Goal: Task Accomplishment & Management: Use online tool/utility

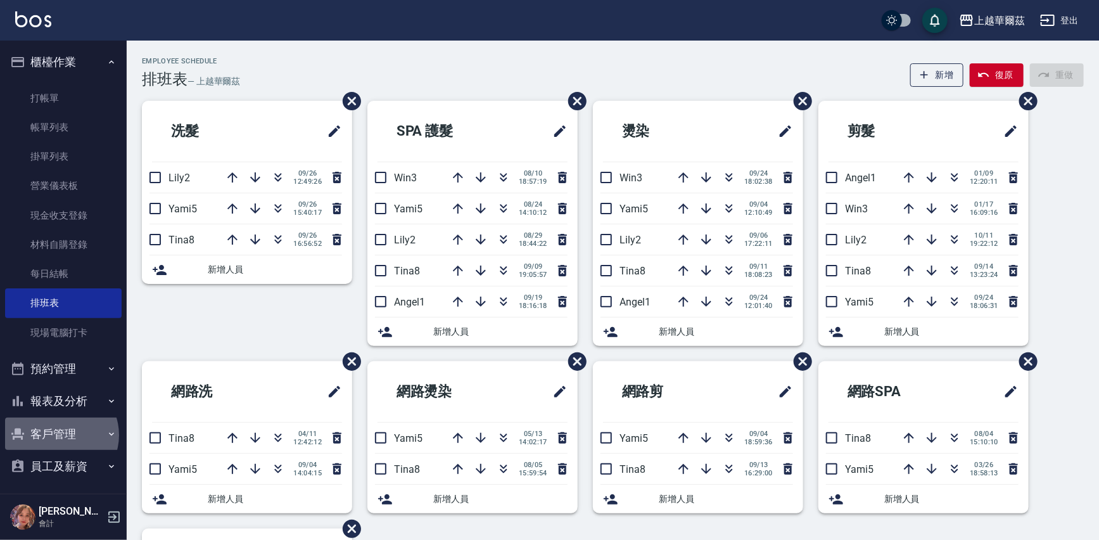
click at [59, 435] on button "客戶管理" at bounding box center [63, 433] width 117 height 33
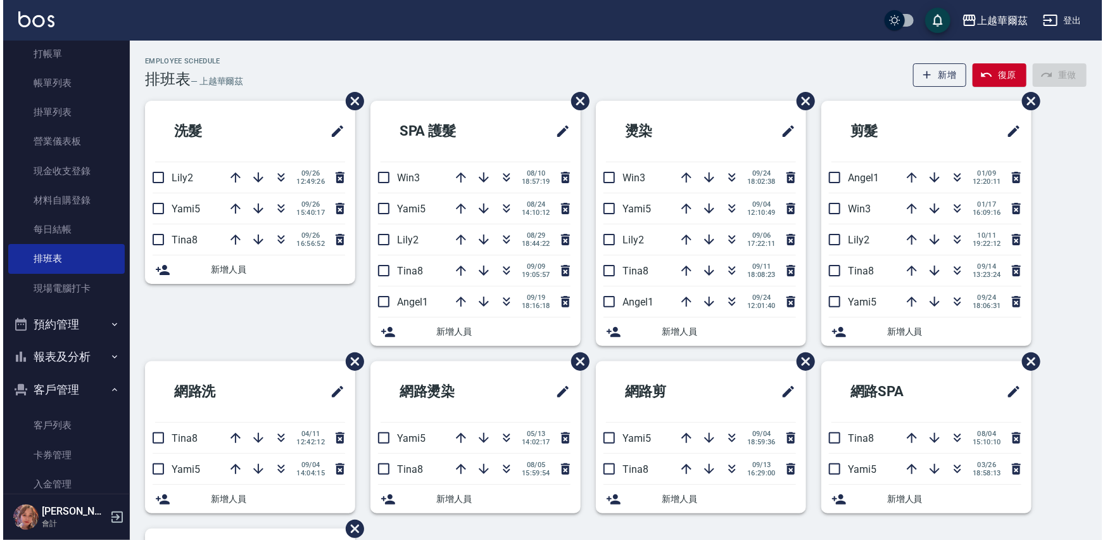
scroll to position [72, 0]
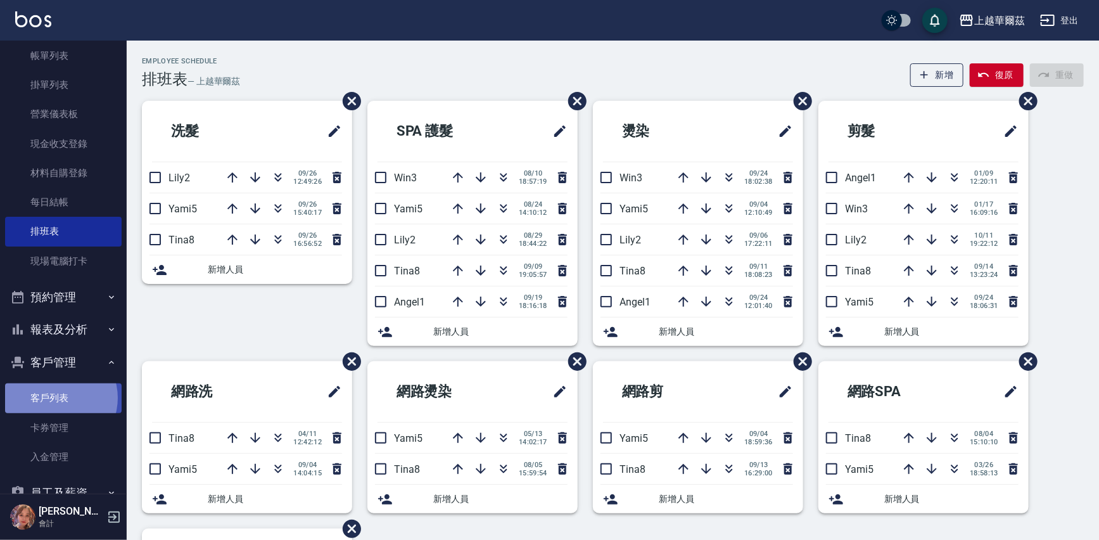
click at [56, 398] on link "客戶列表" at bounding box center [63, 397] width 117 height 29
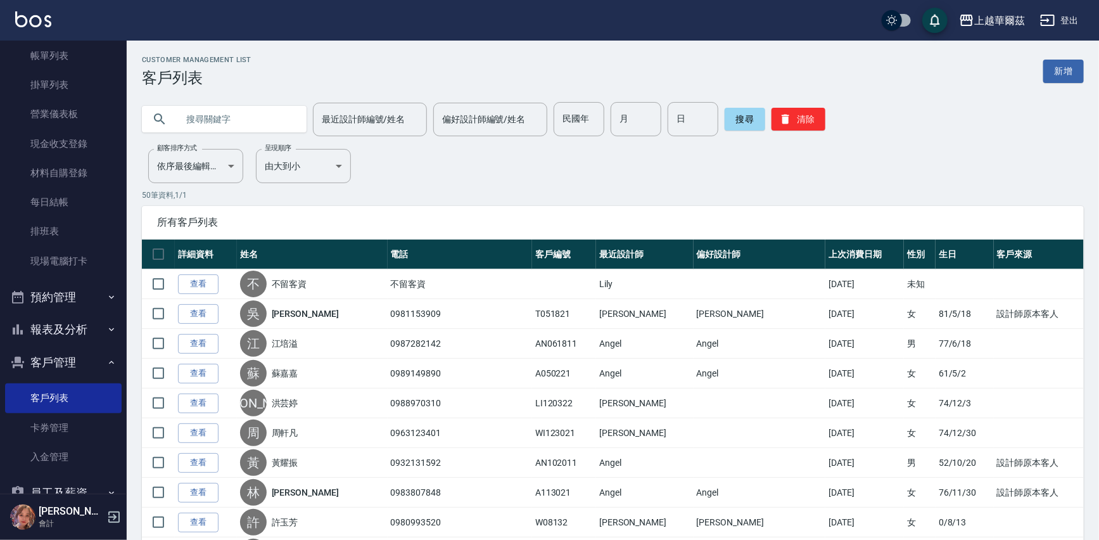
click at [234, 118] on input "text" at bounding box center [236, 119] width 119 height 34
type input "t"
type input "程"
click at [736, 113] on button "搜尋" at bounding box center [744, 119] width 41 height 23
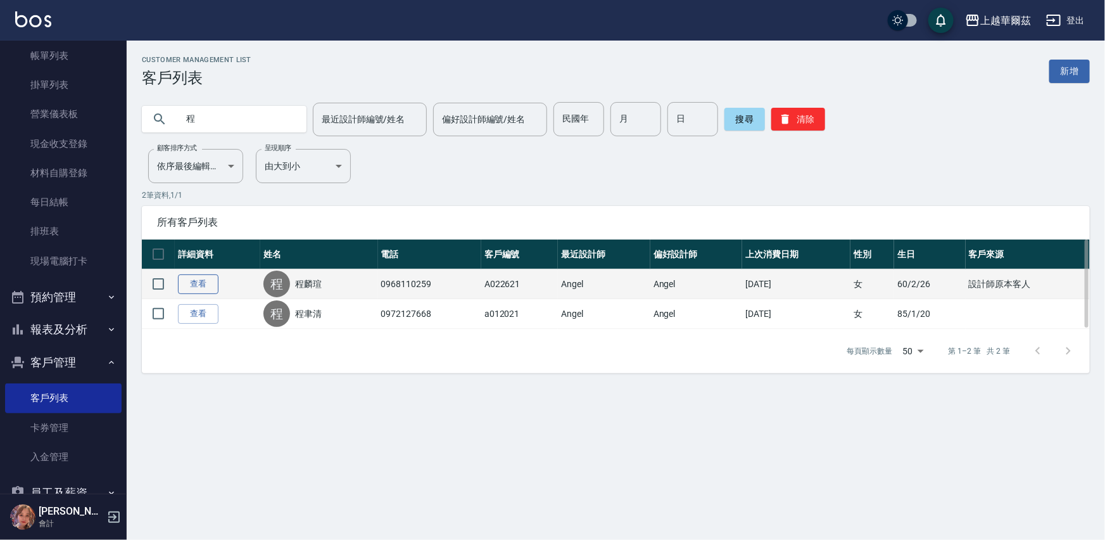
click at [197, 284] on link "查看" at bounding box center [198, 284] width 41 height 20
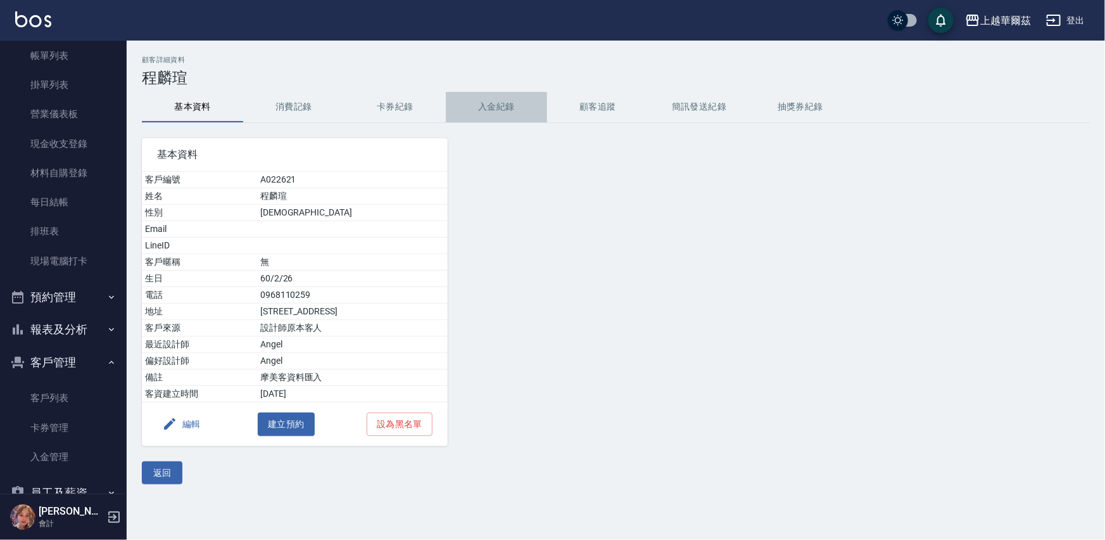
click at [503, 105] on button "入金紀錄" at bounding box center [496, 107] width 101 height 30
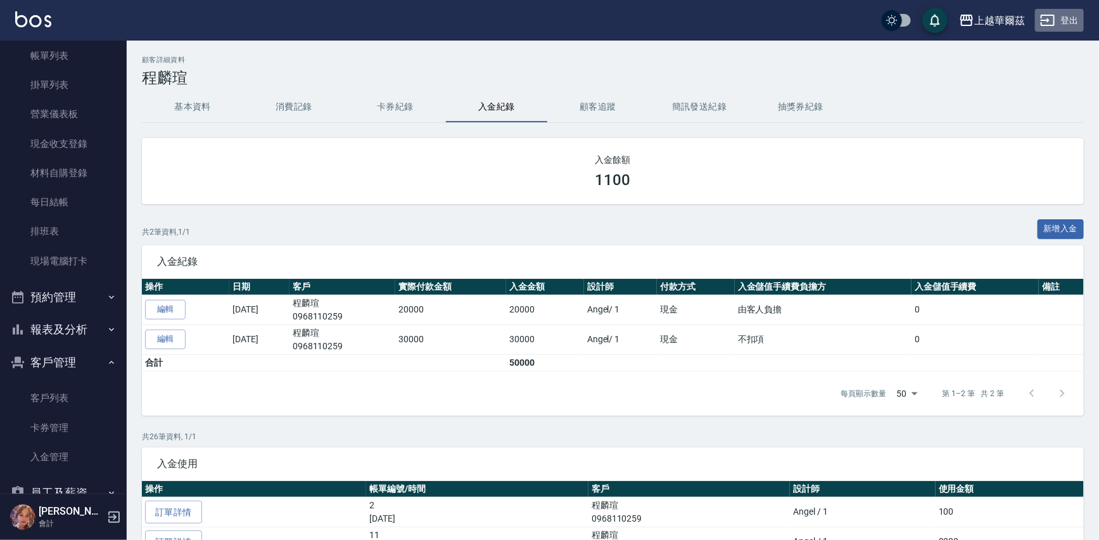
click at [1068, 18] on button "登出" at bounding box center [1059, 20] width 49 height 23
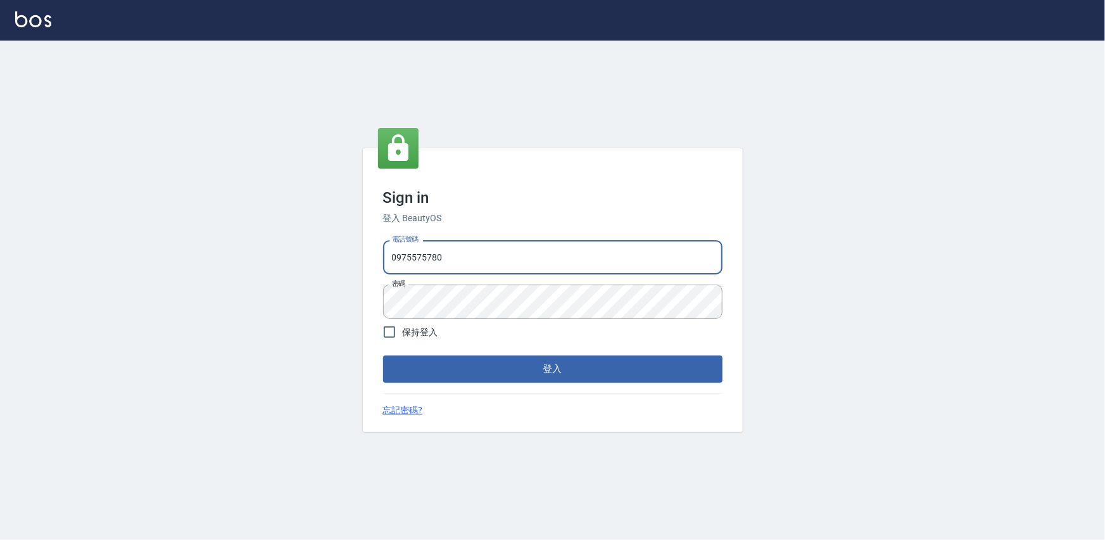
click at [465, 253] on input "0975575780" at bounding box center [552, 257] width 339 height 34
type input "0"
type input "0933473141"
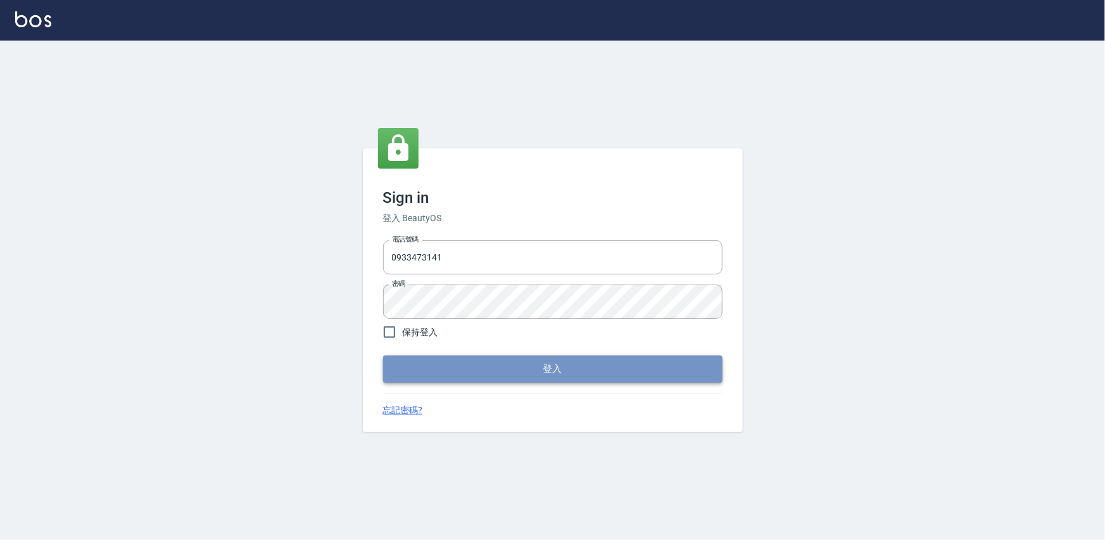
click at [561, 369] on button "登入" at bounding box center [552, 368] width 339 height 27
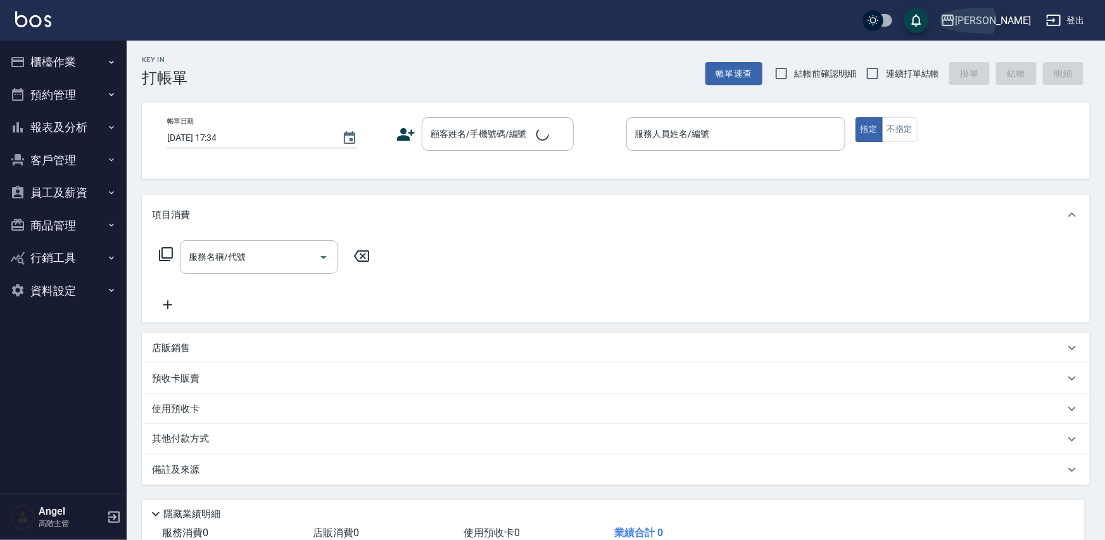
click at [1010, 22] on div "上越三和" at bounding box center [993, 21] width 75 height 16
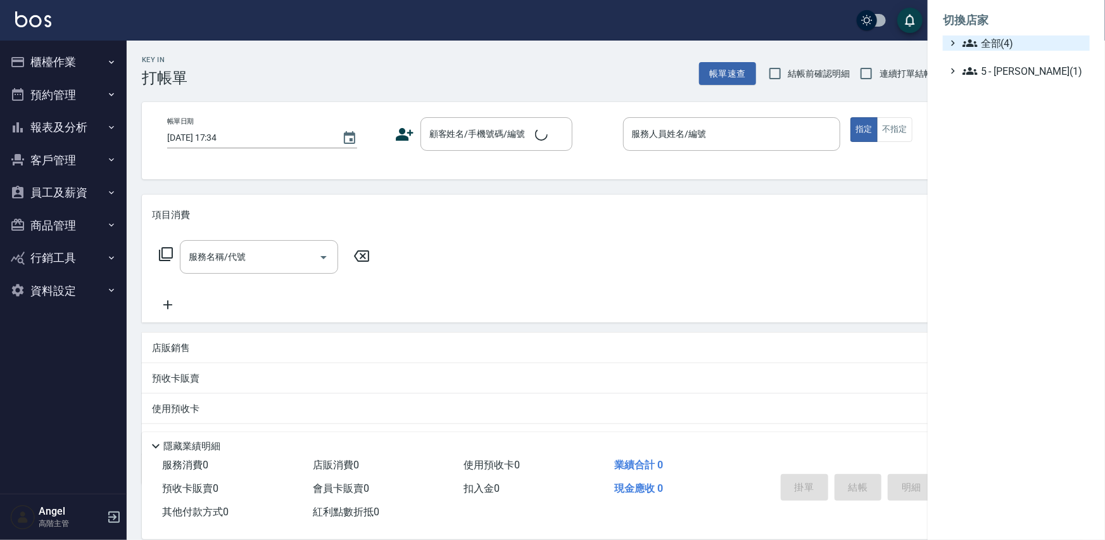
click at [1013, 40] on span "全部(4)" at bounding box center [1024, 42] width 122 height 15
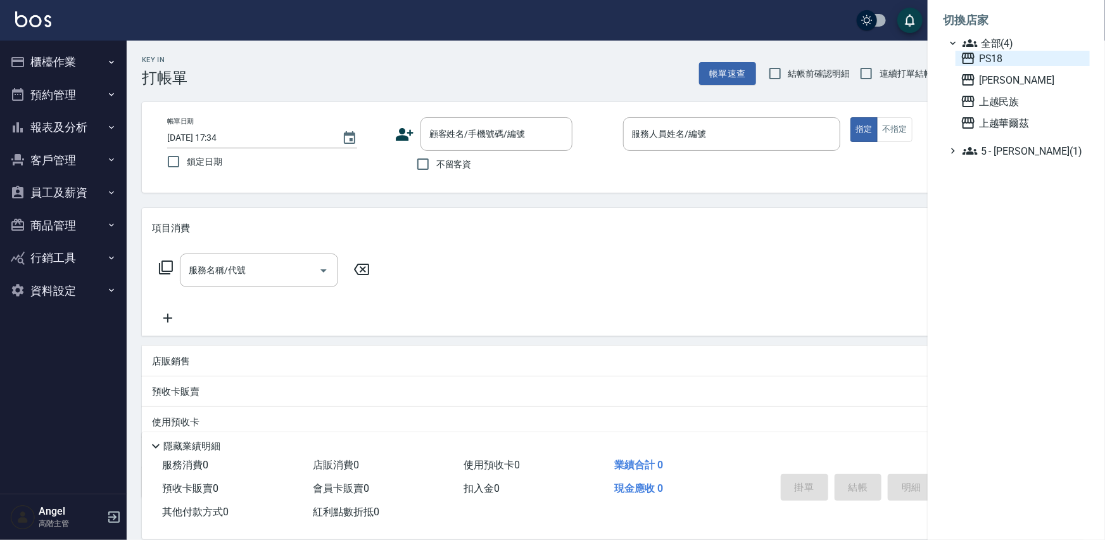
click at [1011, 56] on span "PS18" at bounding box center [1023, 58] width 124 height 15
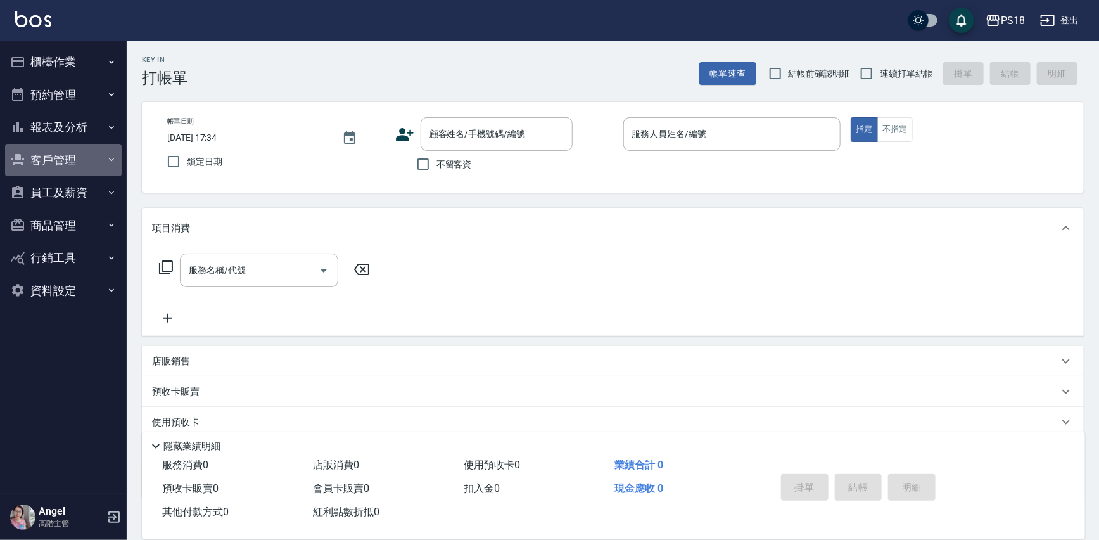
click at [66, 162] on button "客戶管理" at bounding box center [63, 160] width 117 height 33
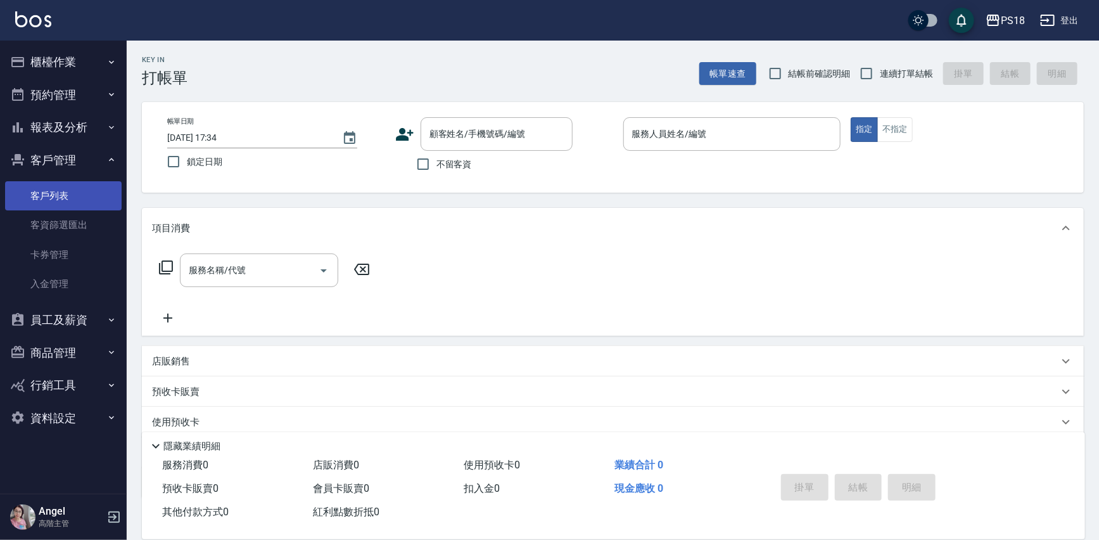
click at [60, 199] on link "客戶列表" at bounding box center [63, 195] width 117 height 29
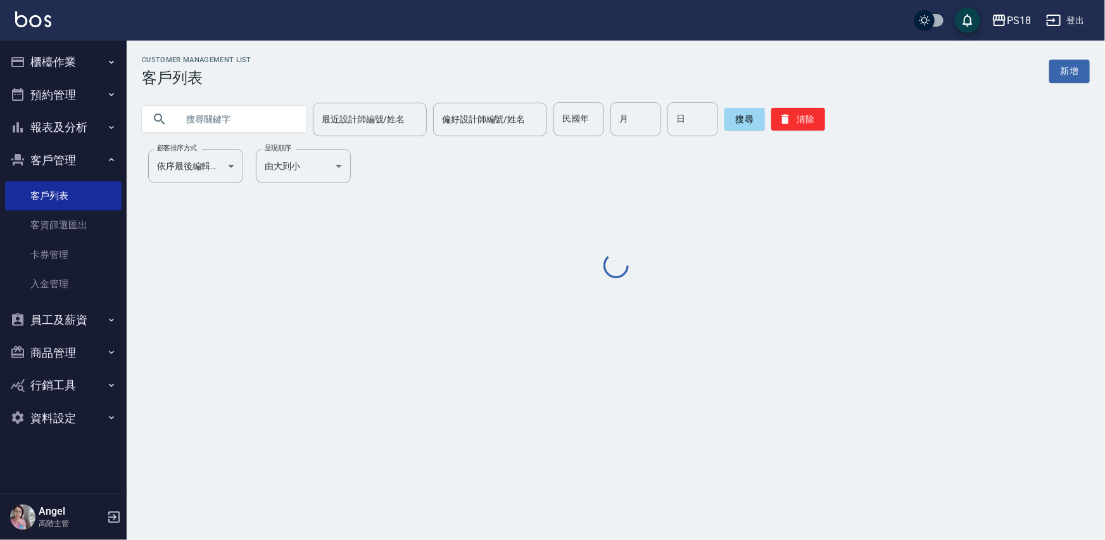
click at [227, 118] on input "text" at bounding box center [236, 119] width 119 height 34
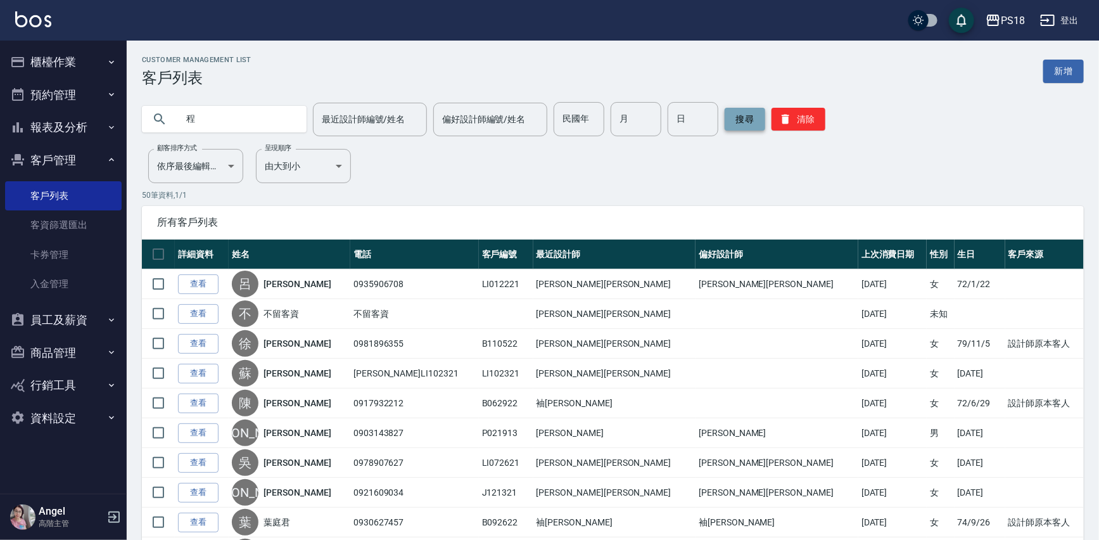
type input "程"
click at [742, 117] on button "搜尋" at bounding box center [744, 119] width 41 height 23
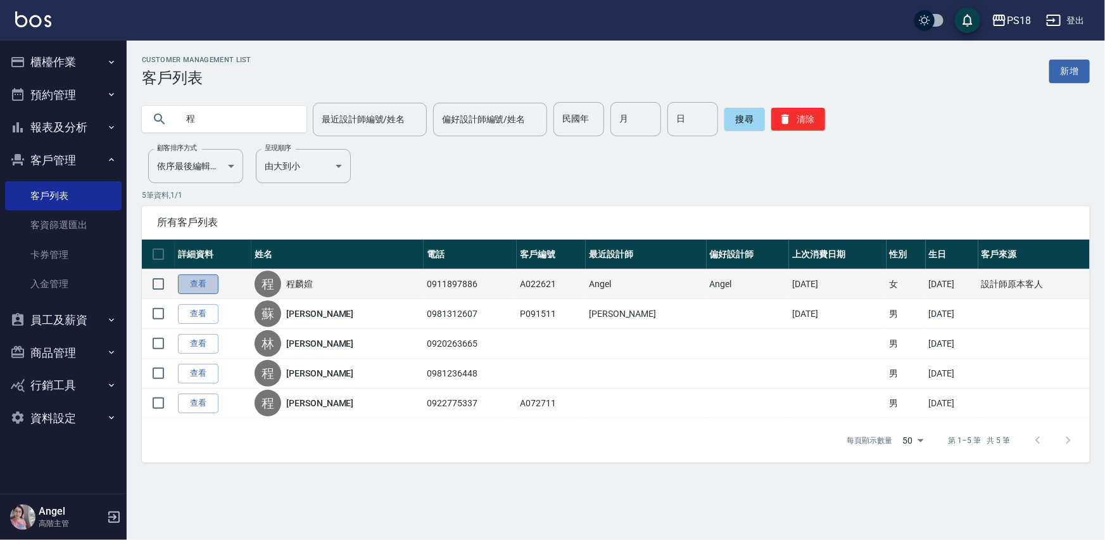
click at [191, 281] on link "查看" at bounding box center [198, 284] width 41 height 20
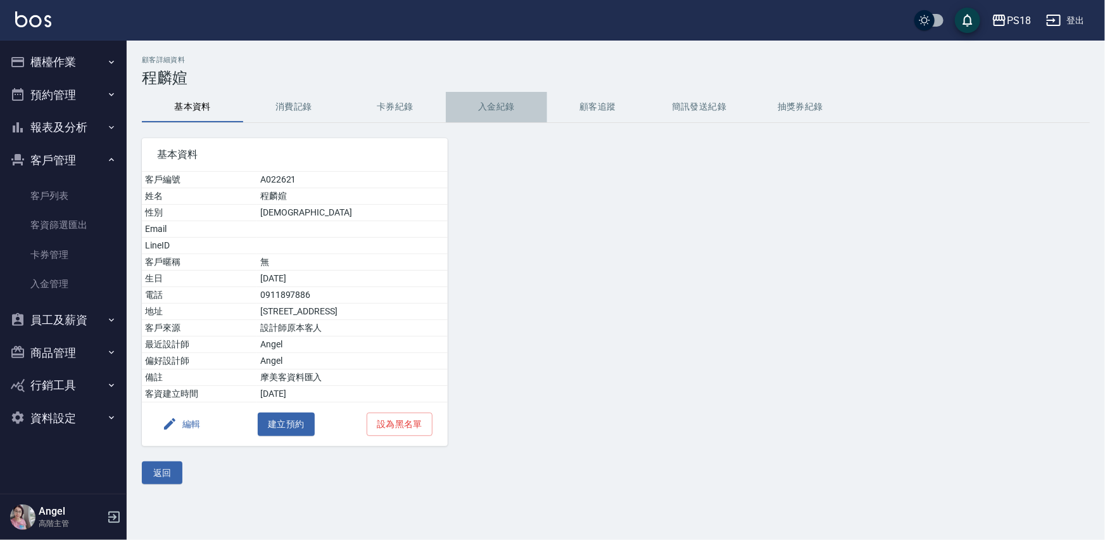
click at [508, 99] on button "入金紀錄" at bounding box center [496, 107] width 101 height 30
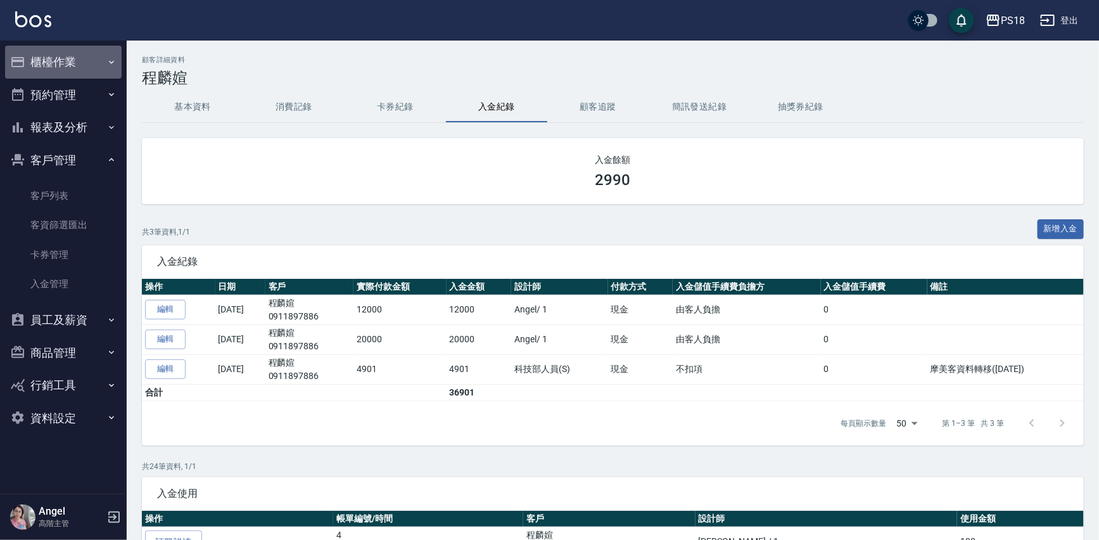
click at [51, 57] on button "櫃檯作業" at bounding box center [63, 62] width 117 height 33
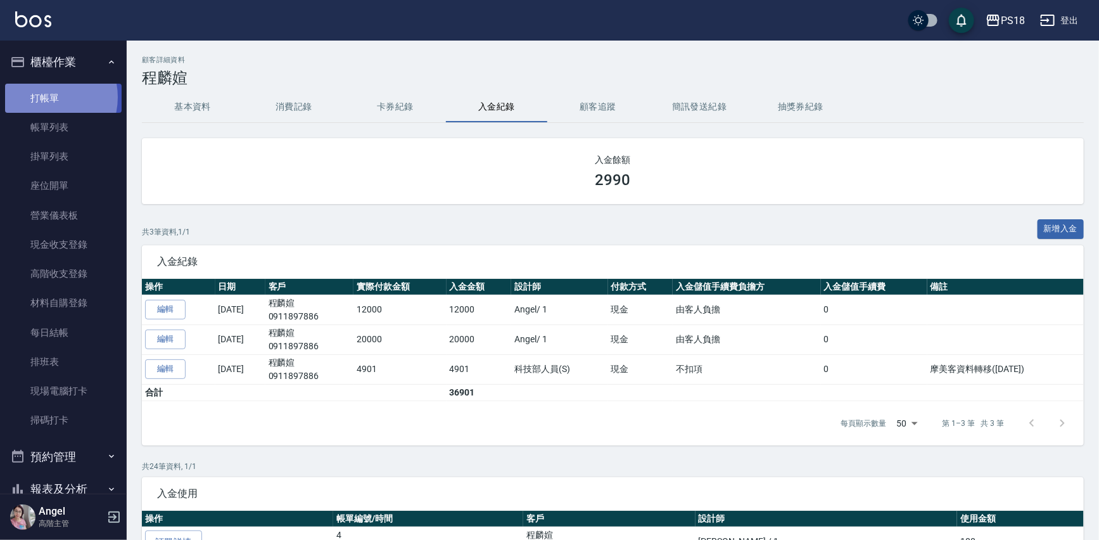
click at [42, 97] on link "打帳單" at bounding box center [63, 98] width 117 height 29
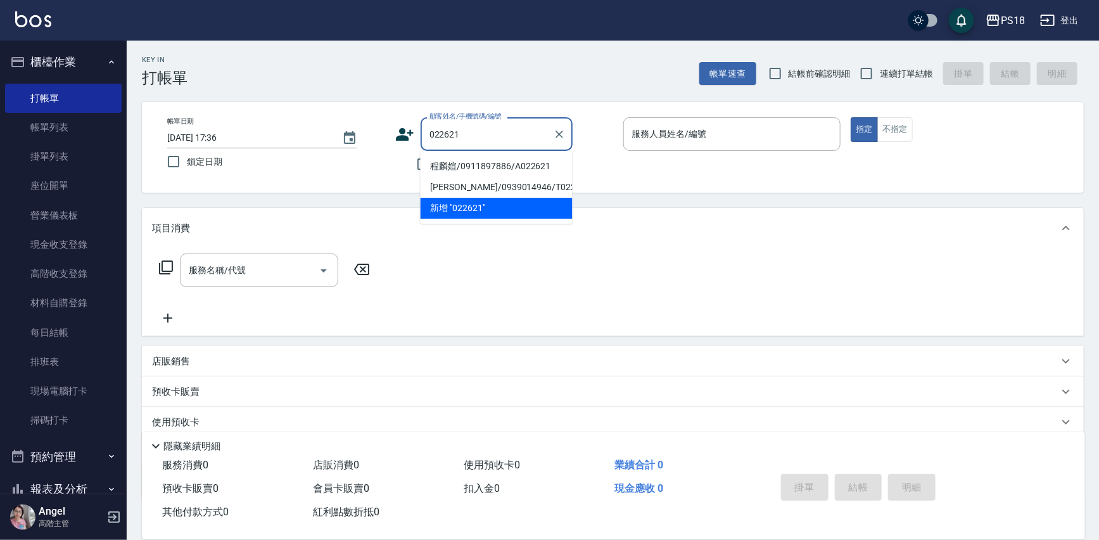
click at [453, 168] on li "程麟媗/0911897886/A022621" at bounding box center [496, 166] width 152 height 21
type input "程麟媗/0911897886/A022621"
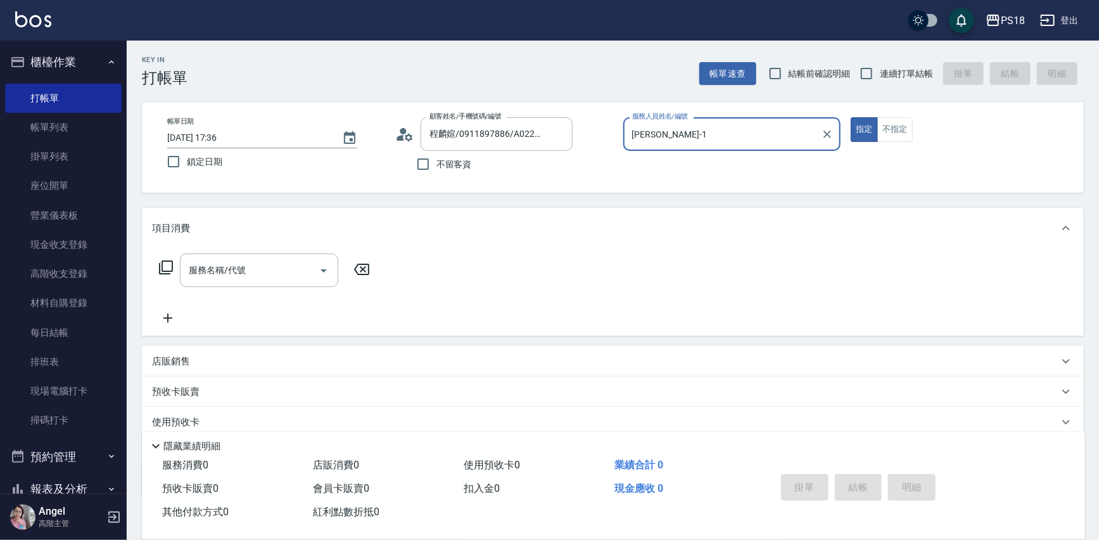
type input "Angel-1"
click at [209, 262] on input "服務名稱/代號" at bounding box center [250, 270] width 128 height 22
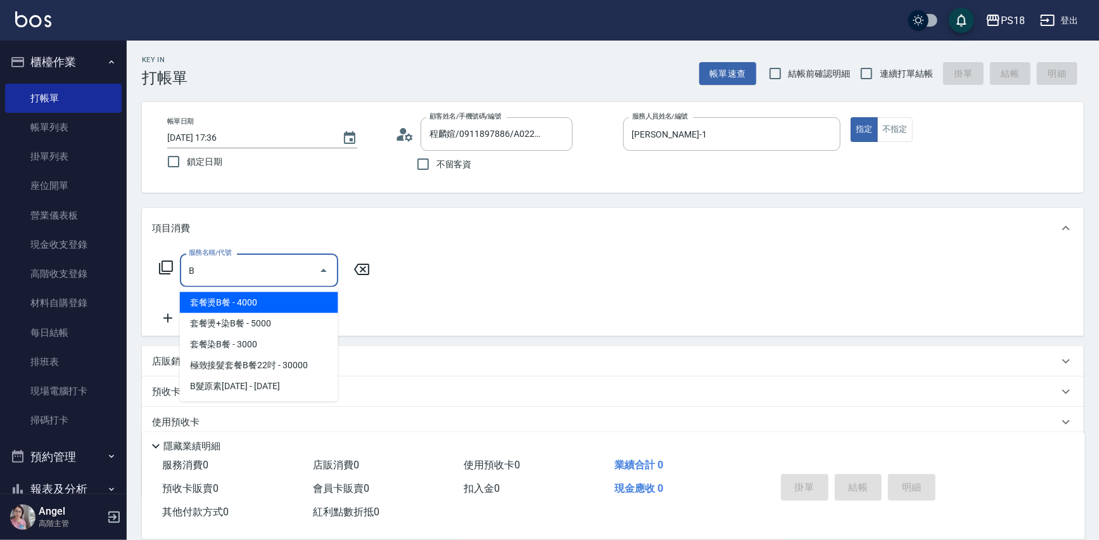
click at [252, 300] on span "套餐燙B餐 - 4000" at bounding box center [259, 302] width 158 height 21
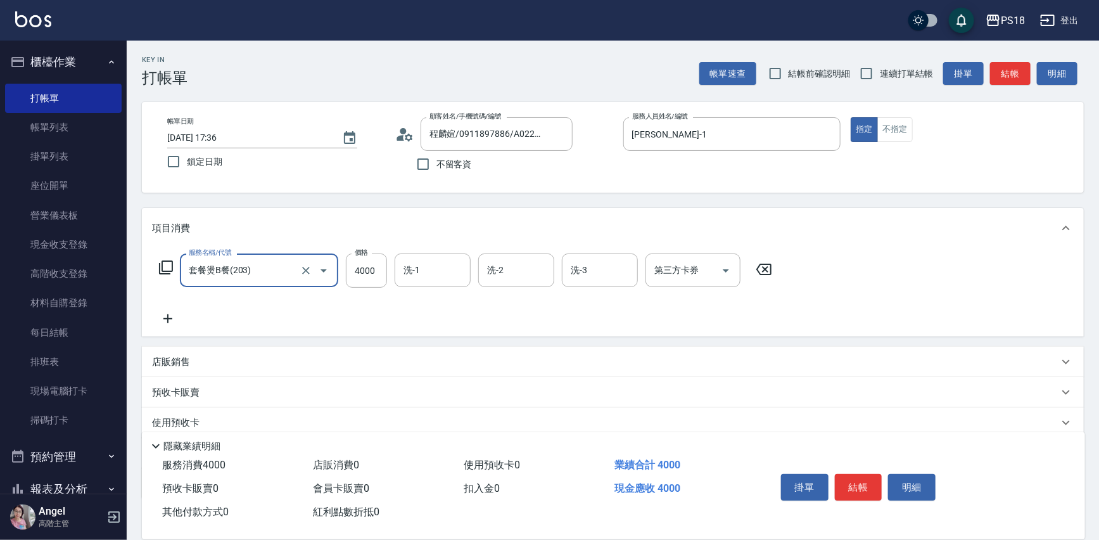
type input "套餐燙B餐(203)"
click at [388, 274] on div "服務名稱/代號 套餐燙B餐(203) 服務名稱/代號 價格 4000 價格 洗-1 洗-1 洗-2 洗-2 洗-3 洗-3 第三方卡券 第三方卡券" at bounding box center [466, 270] width 628 height 34
click at [376, 274] on input "4000" at bounding box center [366, 270] width 41 height 34
type input "2990"
click at [416, 269] on div "洗-1 洗-1" at bounding box center [433, 270] width 76 height 34
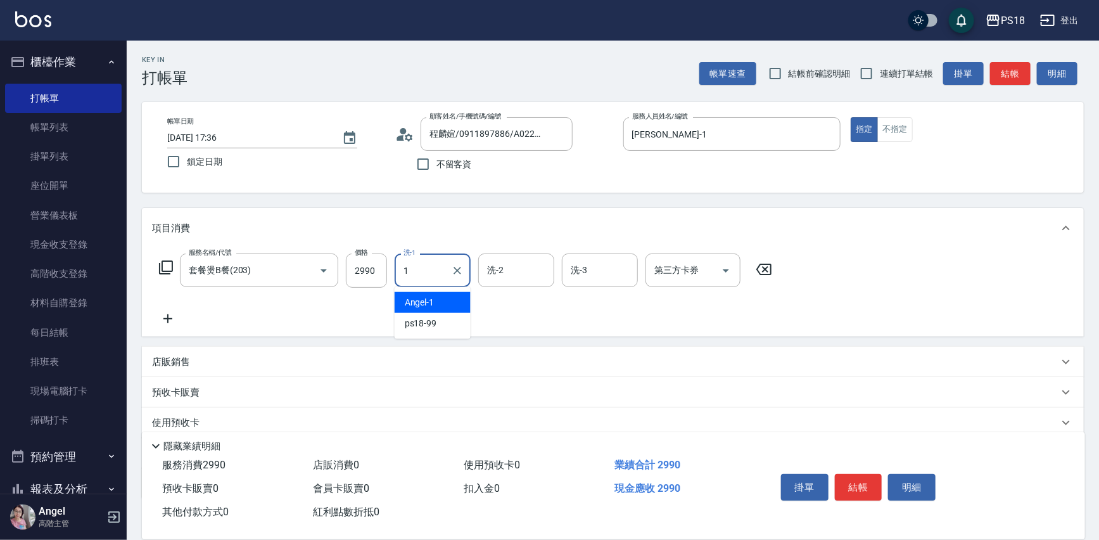
click at [429, 299] on span "Angel -1" at bounding box center [420, 302] width 30 height 13
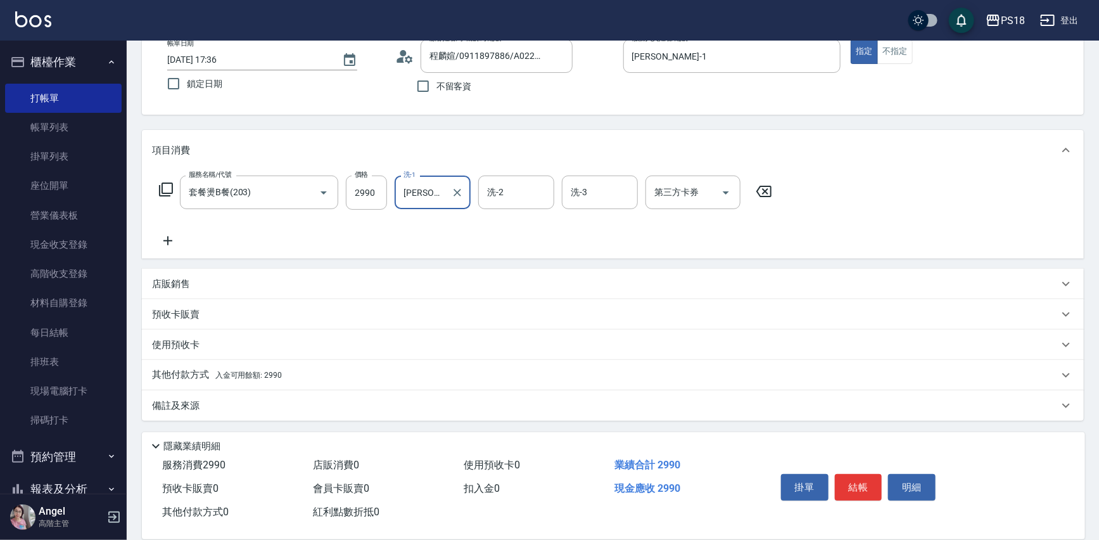
type input "Angel-1"
click at [244, 377] on span "入金可用餘額: 2990" at bounding box center [248, 374] width 66 height 9
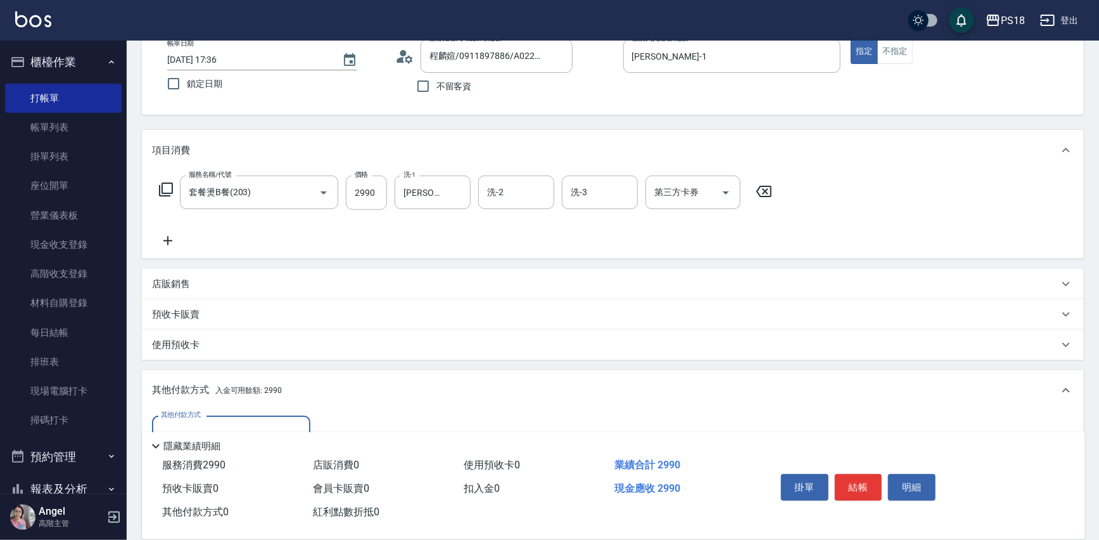
scroll to position [227, 0]
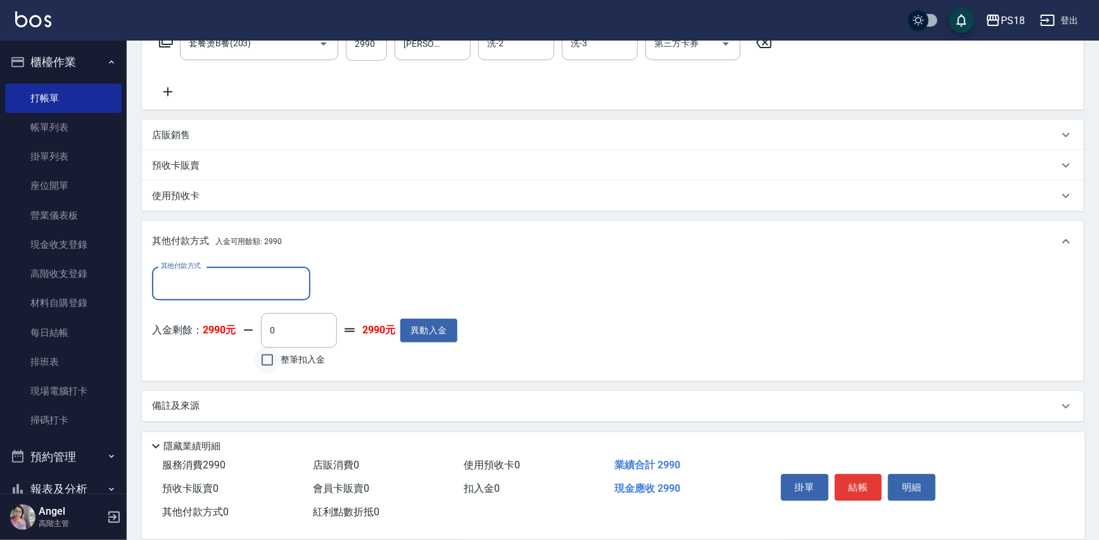
click at [268, 359] on input "整筆扣入金" at bounding box center [267, 359] width 27 height 27
checkbox input "true"
type input "2990"
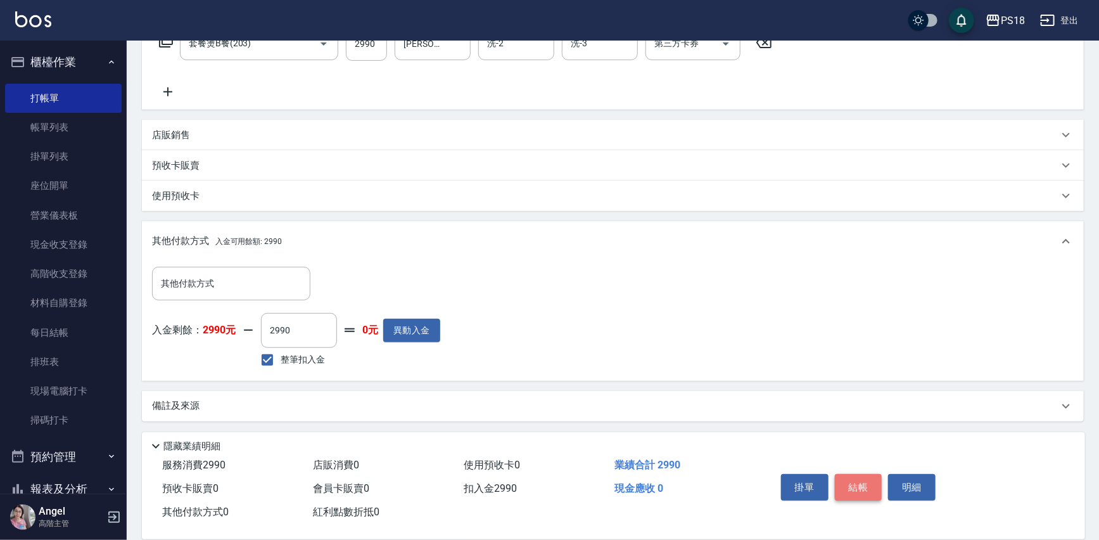
click at [863, 480] on button "結帳" at bounding box center [858, 487] width 47 height 27
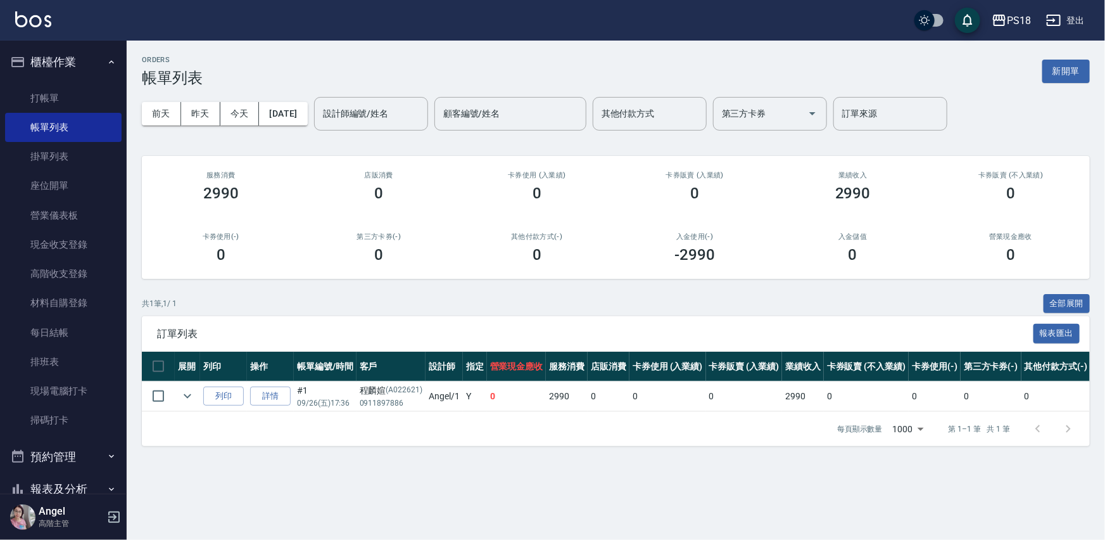
click at [1078, 19] on button "登出" at bounding box center [1065, 20] width 49 height 23
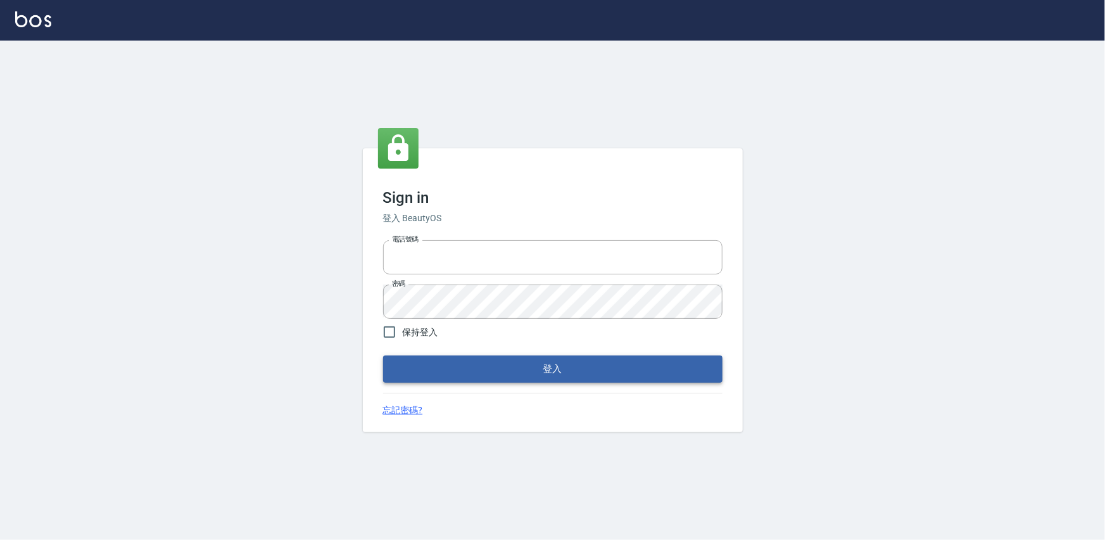
type input "0975575780"
click at [559, 370] on button "登入" at bounding box center [552, 368] width 339 height 27
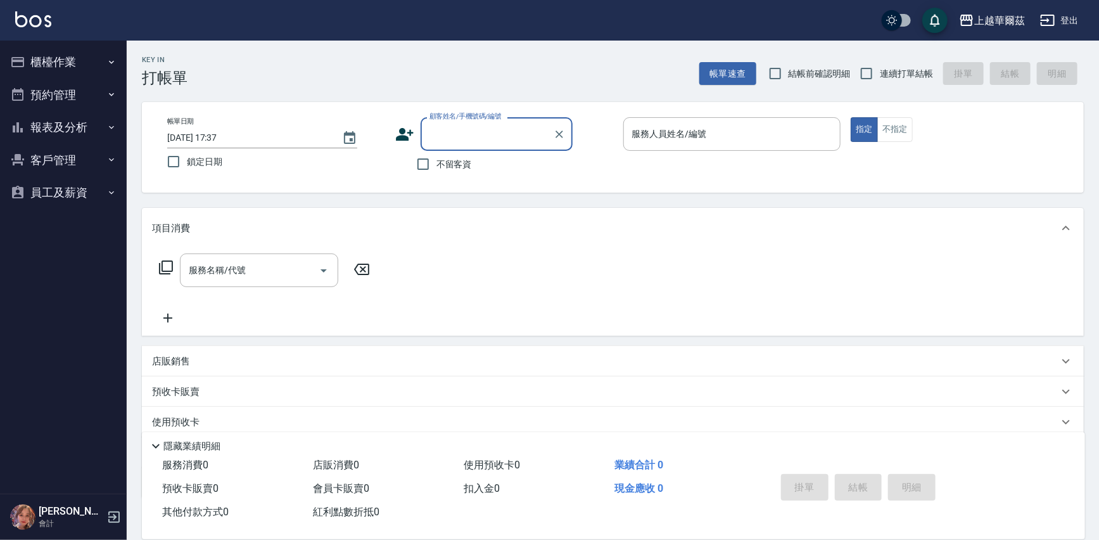
click at [53, 60] on button "櫃檯作業" at bounding box center [63, 62] width 117 height 33
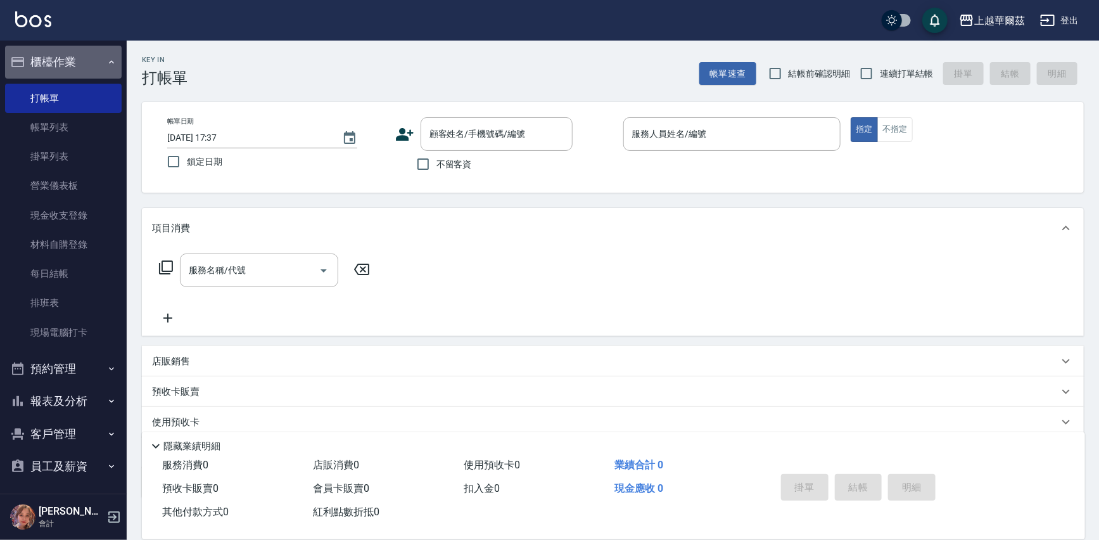
click at [79, 51] on button "櫃檯作業" at bounding box center [63, 62] width 117 height 33
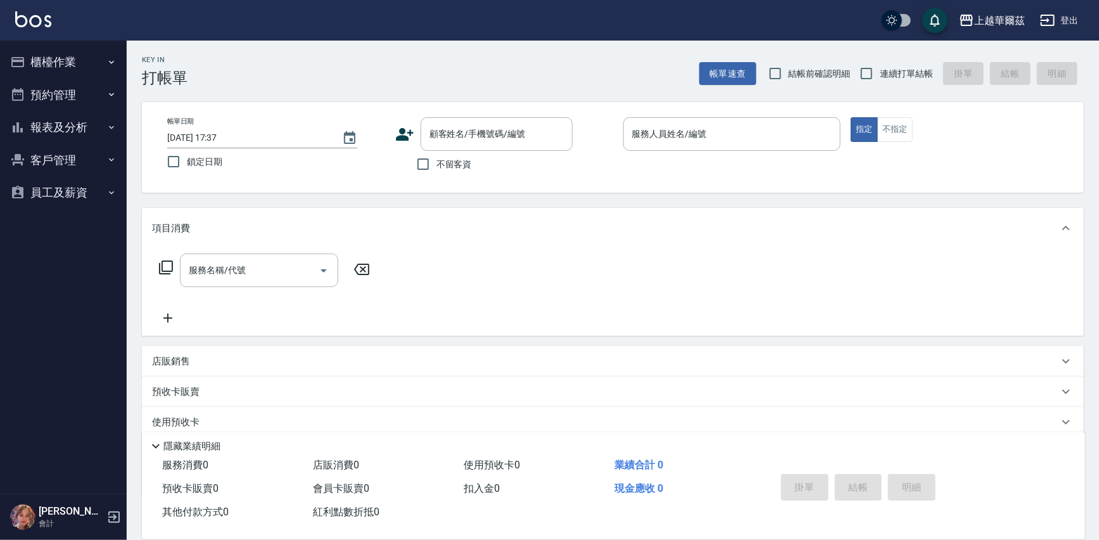
click at [60, 157] on button "客戶管理" at bounding box center [63, 160] width 117 height 33
click at [60, 196] on link "客戶列表" at bounding box center [63, 195] width 117 height 29
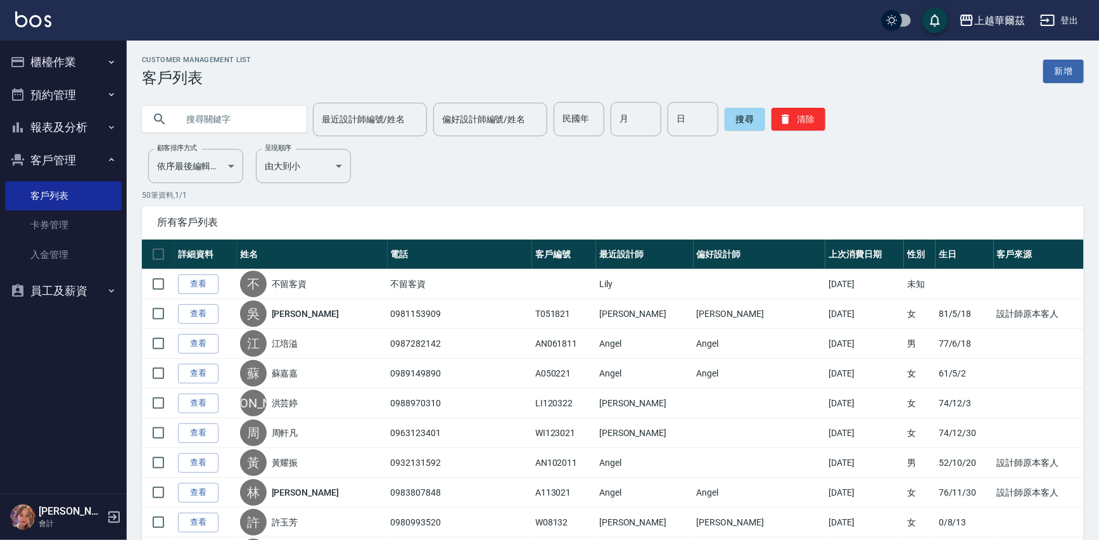
click at [194, 120] on input "text" at bounding box center [236, 119] width 119 height 34
type input "程"
click at [735, 116] on button "搜尋" at bounding box center [744, 119] width 41 height 23
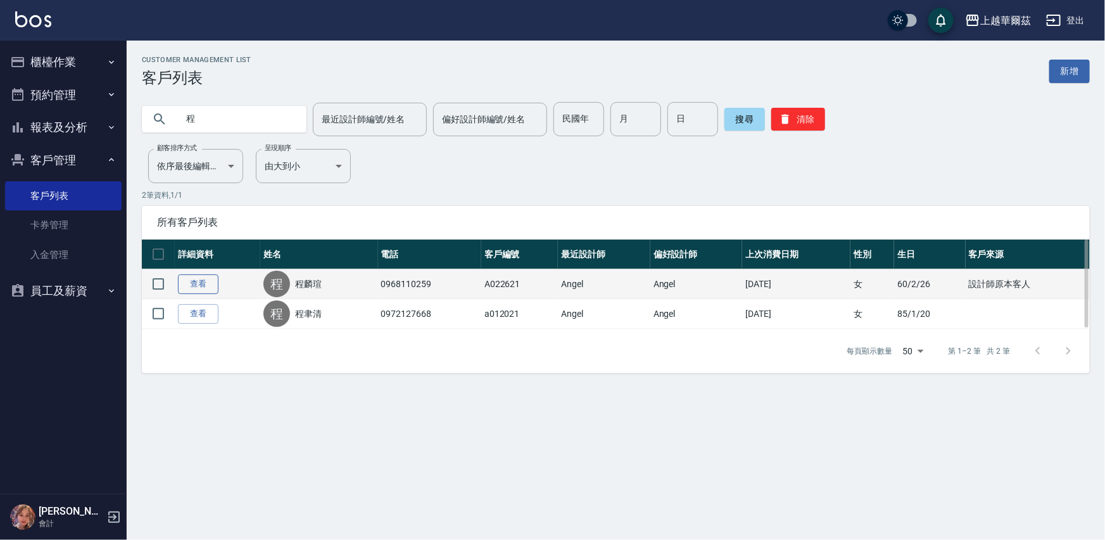
click at [208, 282] on link "查看" at bounding box center [198, 284] width 41 height 20
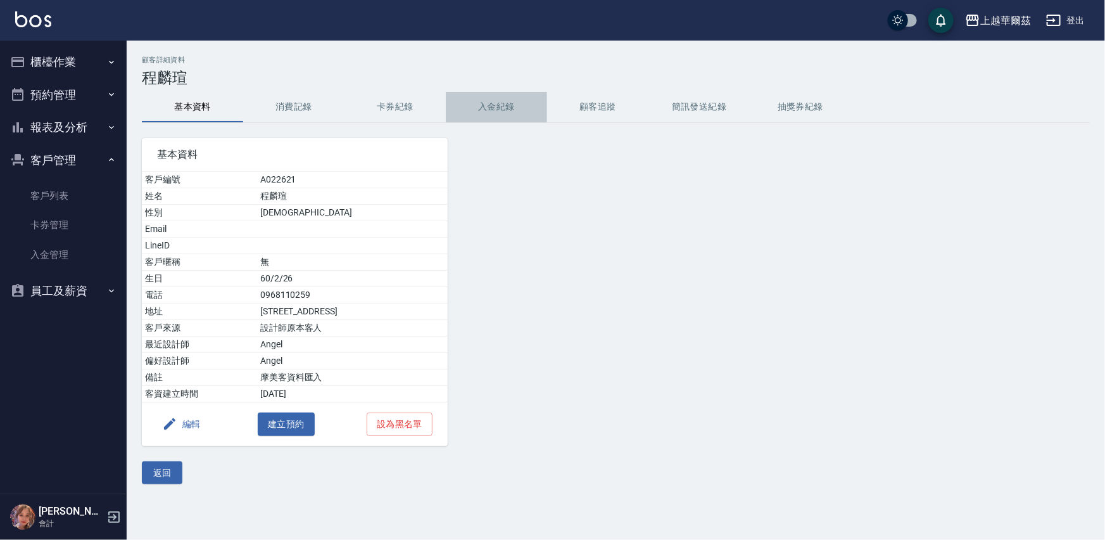
click at [500, 108] on button "入金紀錄" at bounding box center [496, 107] width 101 height 30
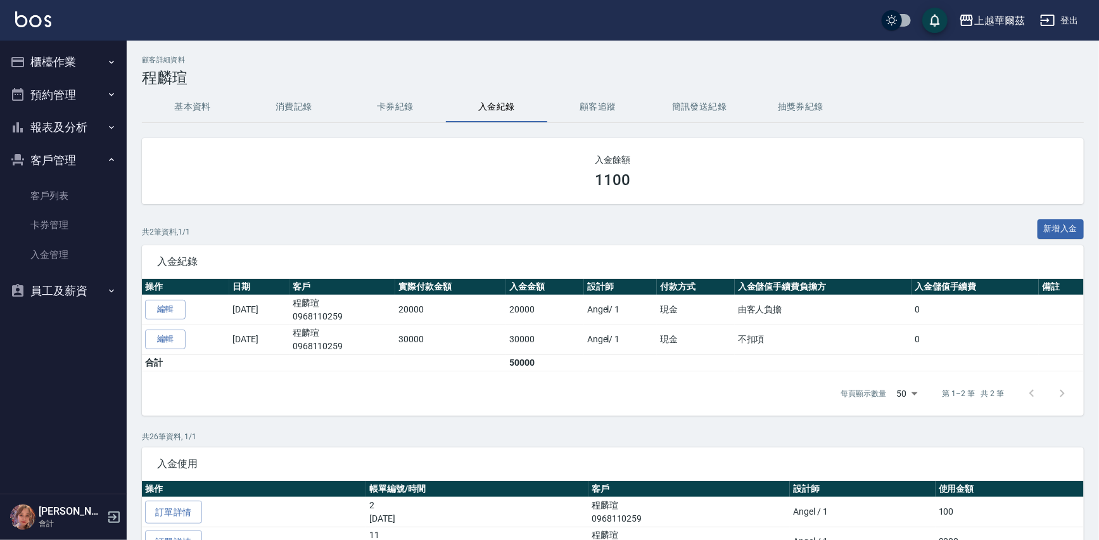
click at [94, 75] on button "櫃檯作業" at bounding box center [63, 62] width 117 height 33
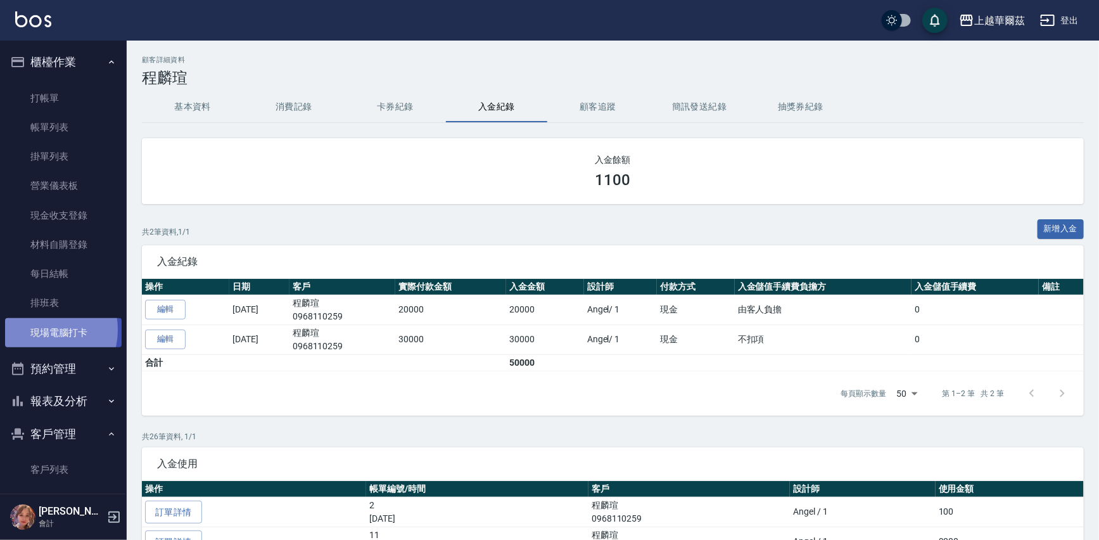
click at [40, 329] on link "現場電腦打卡" at bounding box center [63, 332] width 117 height 29
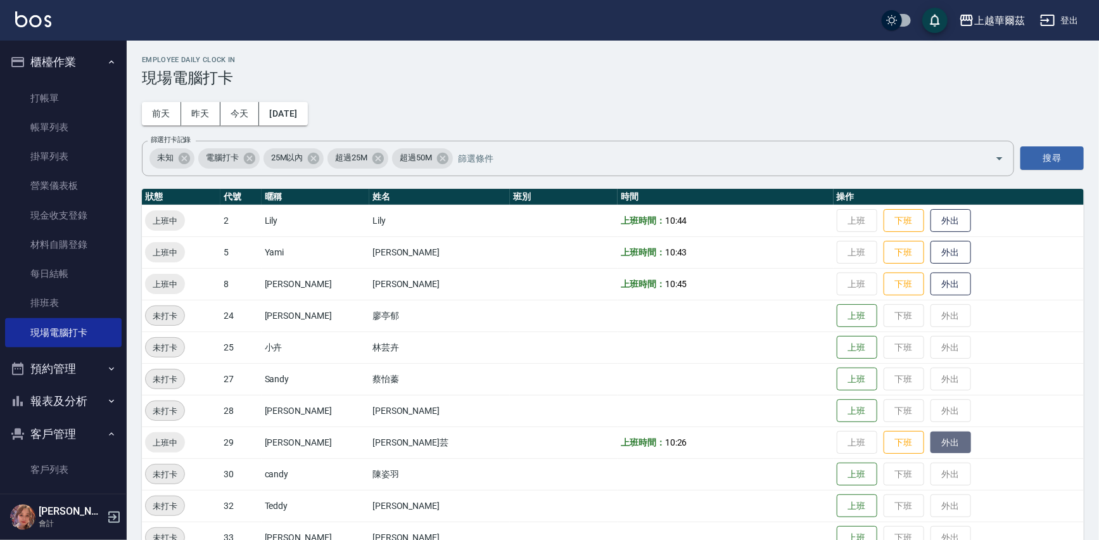
click at [930, 434] on button "外出" at bounding box center [950, 442] width 41 height 22
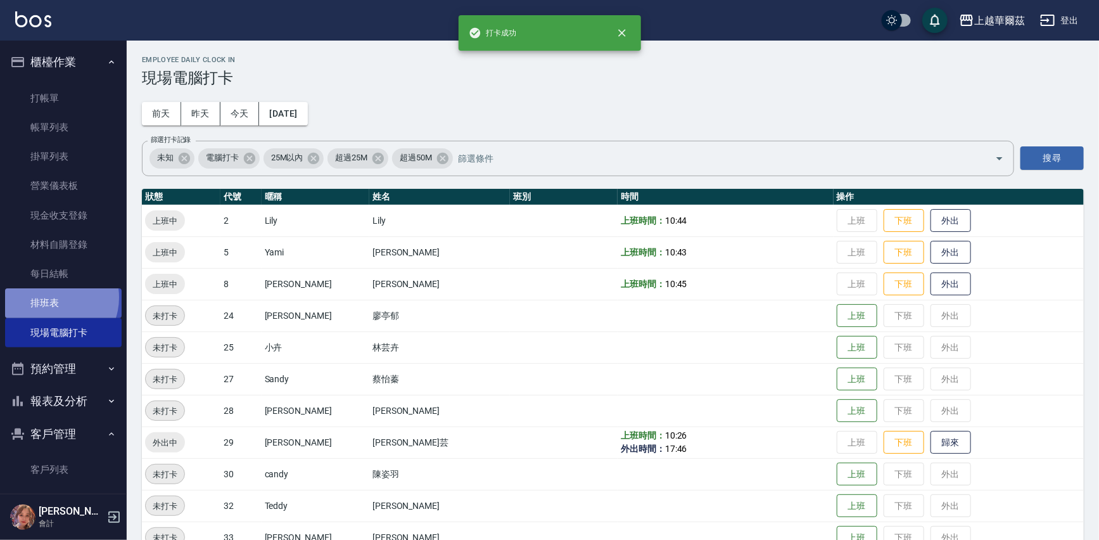
click at [53, 297] on link "排班表" at bounding box center [63, 302] width 117 height 29
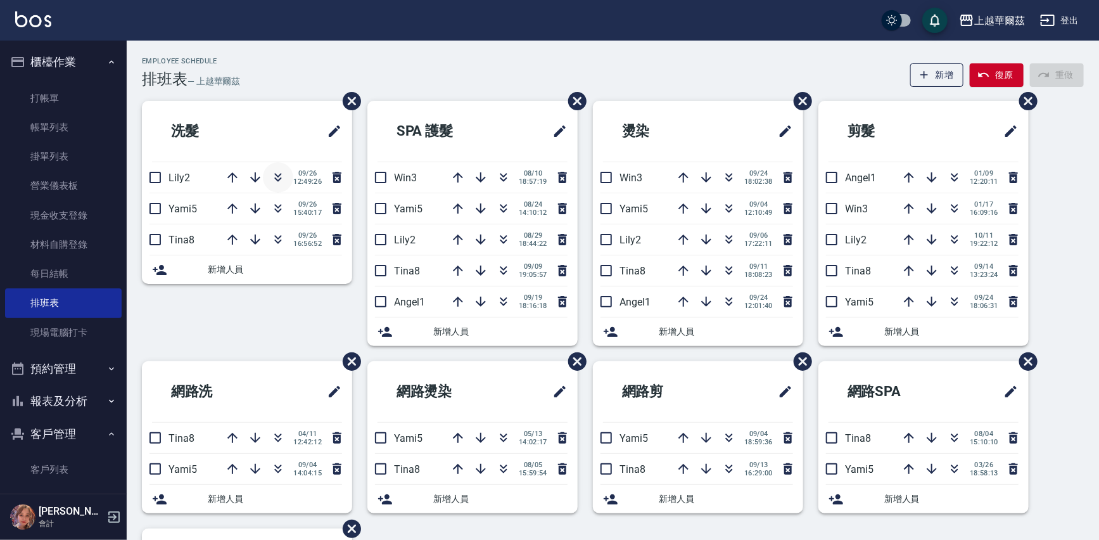
click at [271, 175] on icon "button" at bounding box center [277, 177] width 15 height 15
click at [94, 334] on link "現場電腦打卡" at bounding box center [63, 332] width 117 height 29
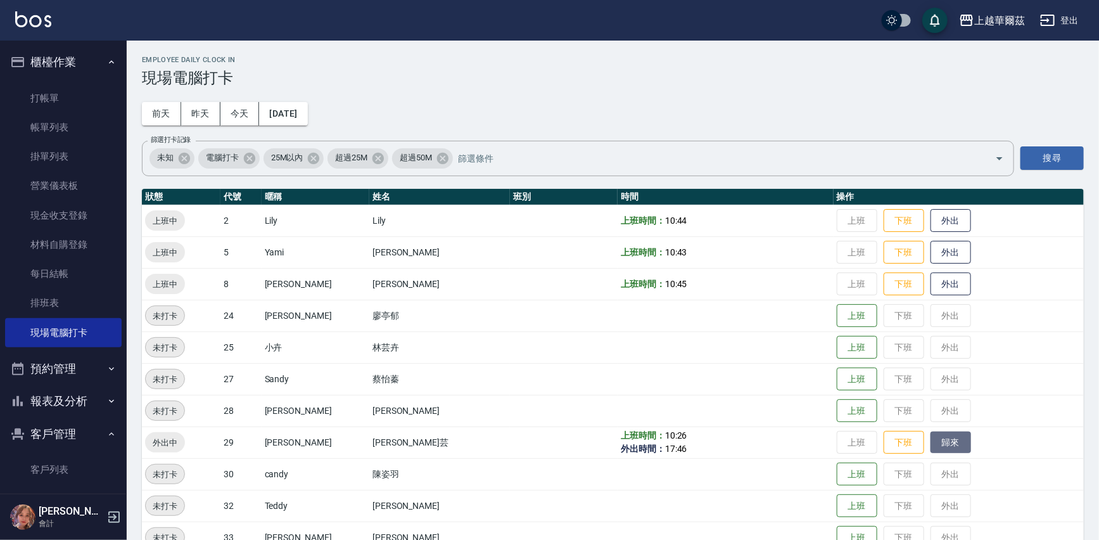
click at [930, 434] on button "歸來" at bounding box center [950, 442] width 41 height 22
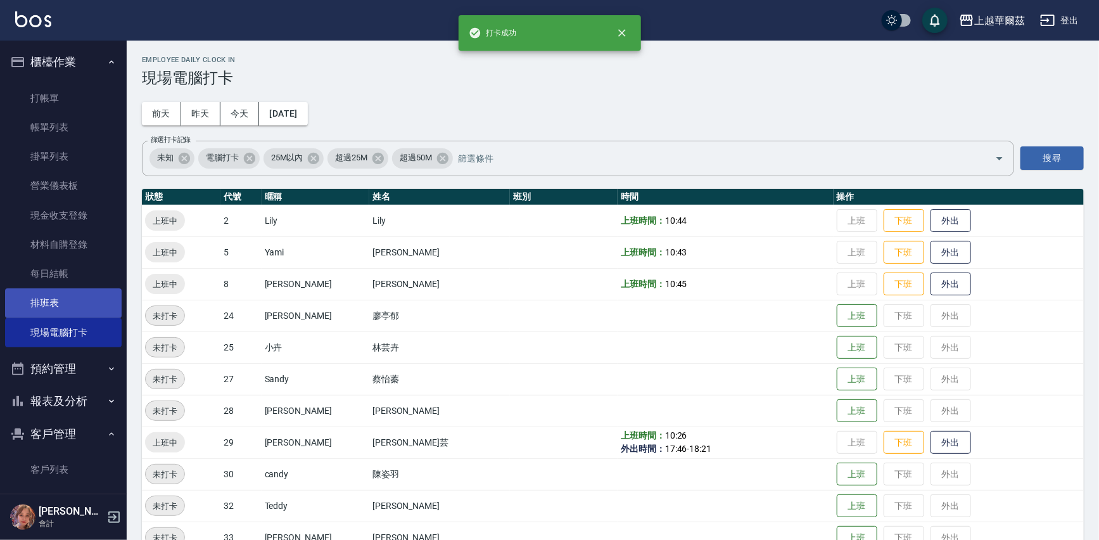
click at [56, 294] on link "排班表" at bounding box center [63, 302] width 117 height 29
